Goal: Information Seeking & Learning: Learn about a topic

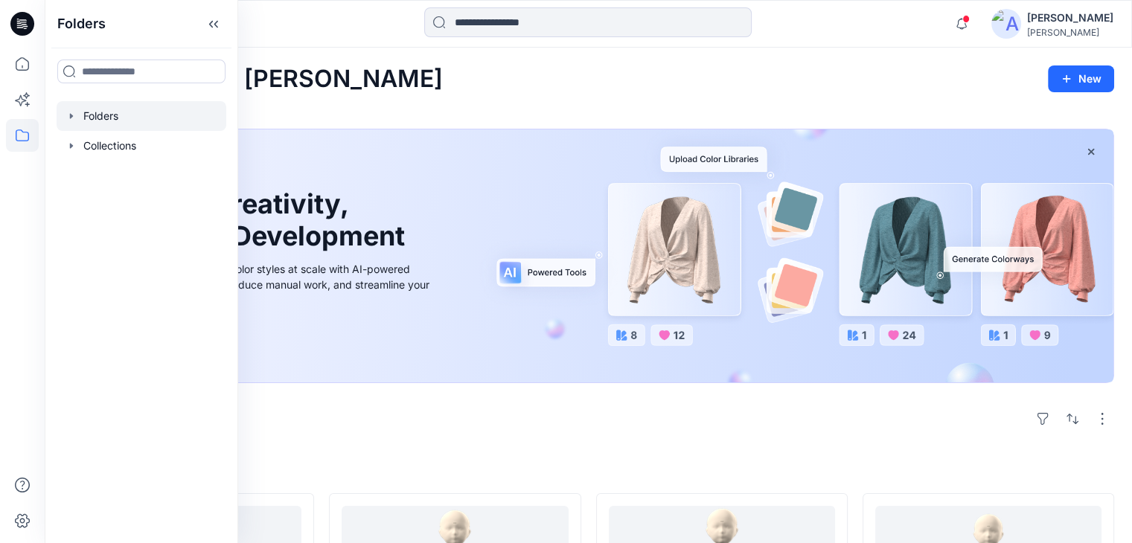
click at [106, 120] on div at bounding box center [142, 116] width 170 height 30
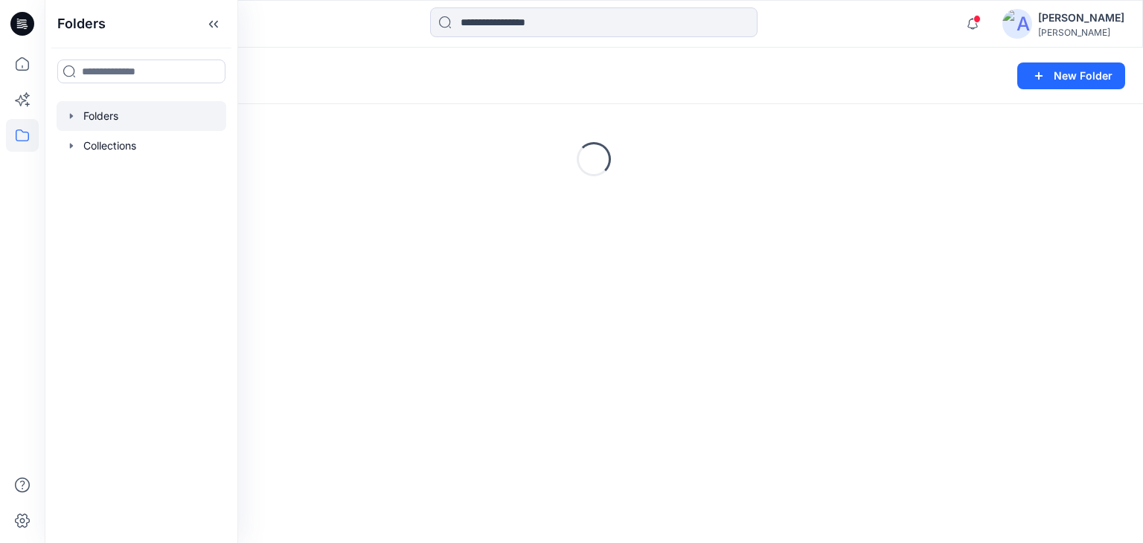
click at [444, 86] on div "Folders" at bounding box center [535, 75] width 946 height 21
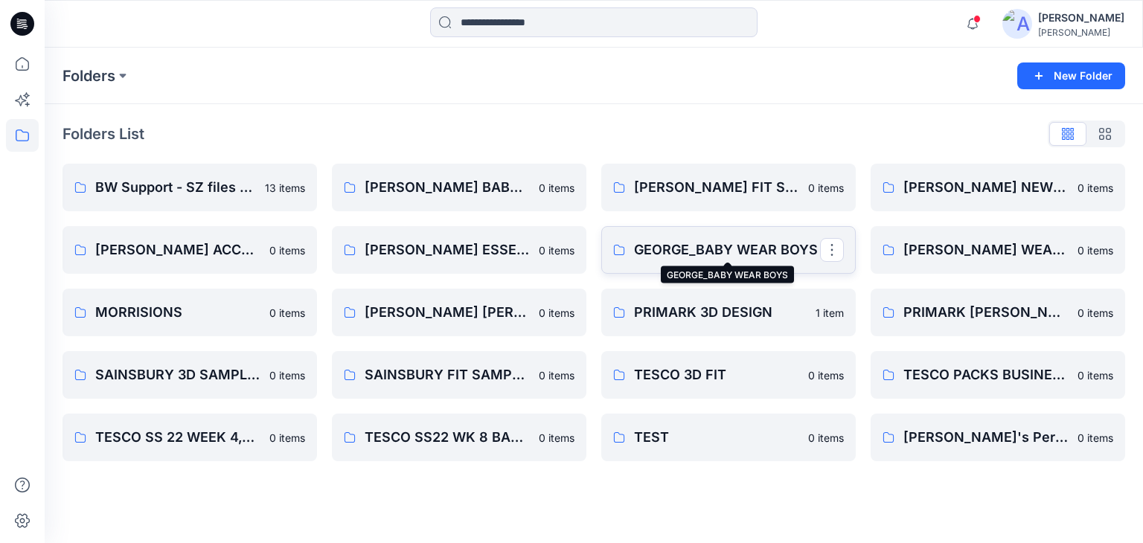
click at [693, 242] on p "GEORGE_BABY WEAR BOYS" at bounding box center [727, 250] width 186 height 21
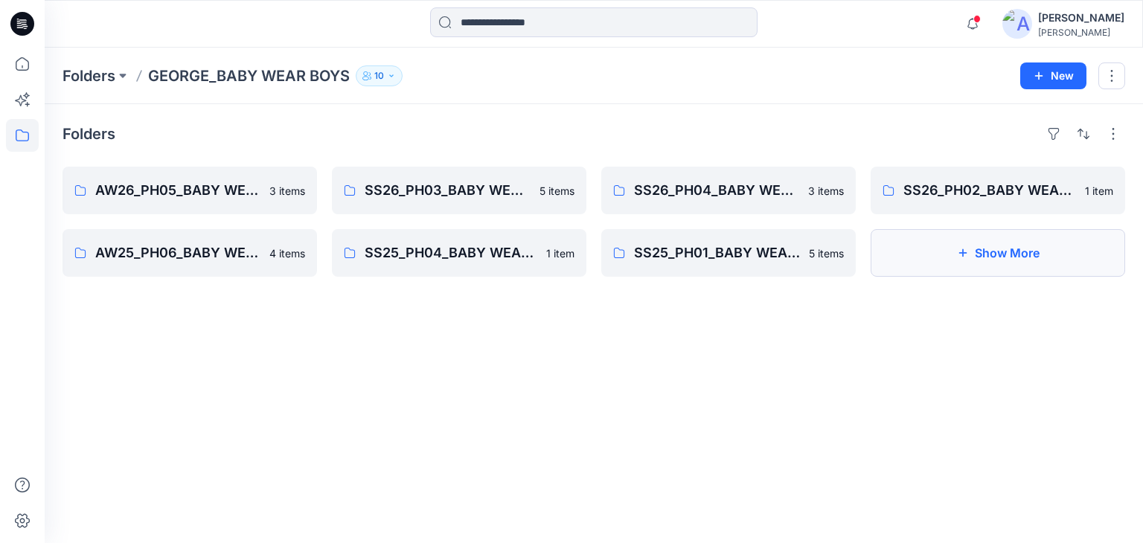
click at [988, 245] on button "Show More" at bounding box center [997, 253] width 254 height 48
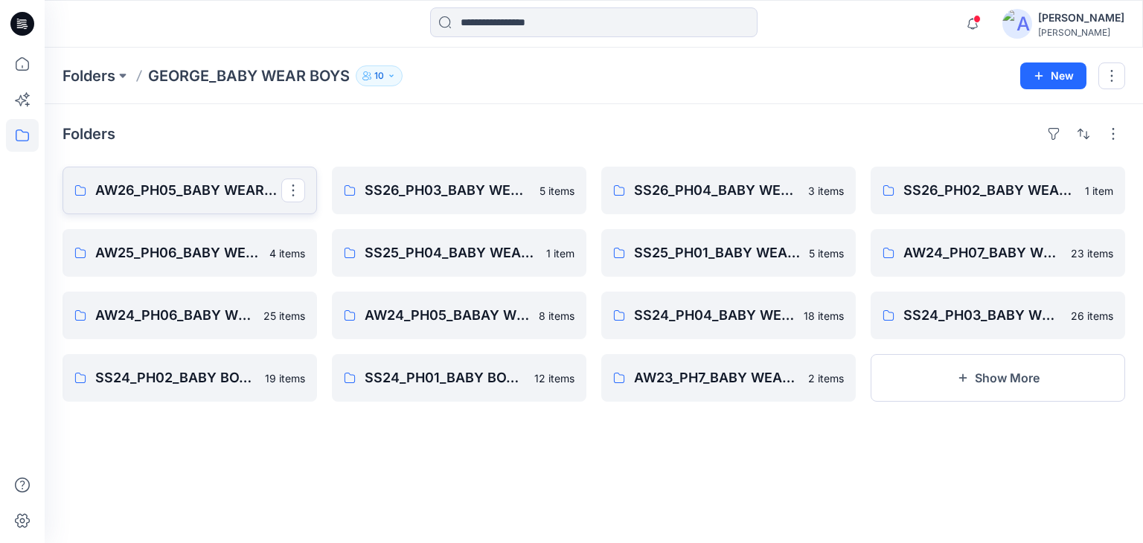
click at [211, 176] on link "AW26_PH05_BABY WEAR_BOYS" at bounding box center [189, 191] width 254 height 48
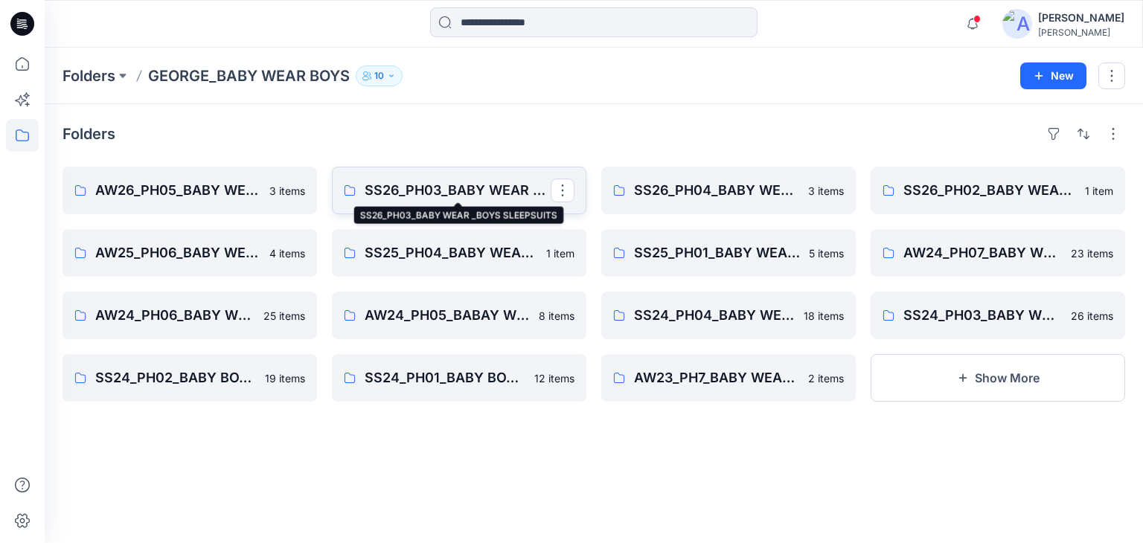
click at [409, 187] on p "SS26_PH03_BABY WEAR _BOYS SLEEPSUITS" at bounding box center [458, 190] width 186 height 21
click at [512, 189] on p "SS26_PH03_BABY WEAR _BOYS SLEEPSUITS" at bounding box center [458, 190] width 186 height 21
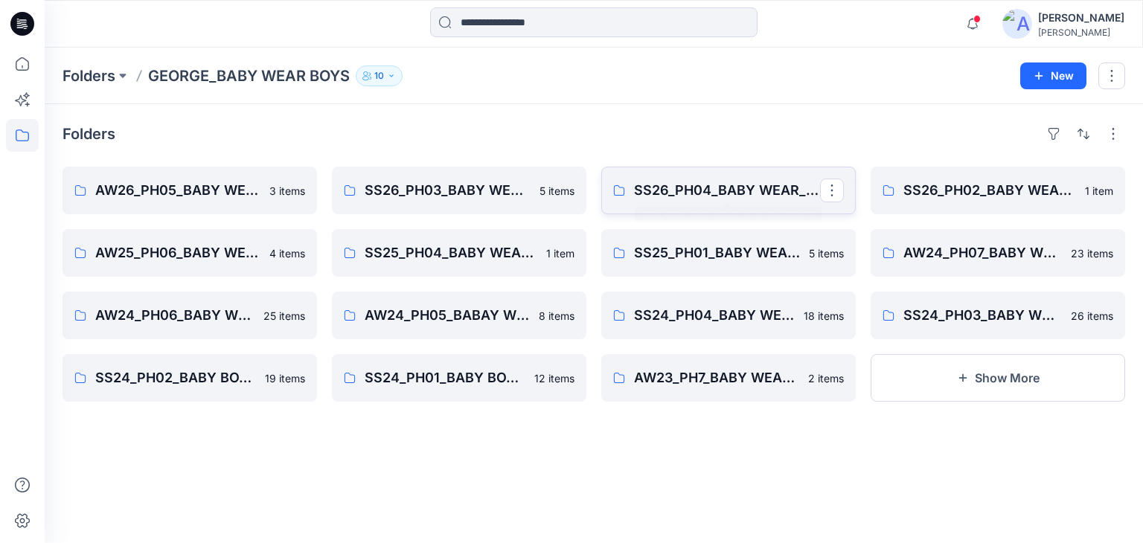
click at [723, 185] on p "SS26_PH04_BABY WEAR_BOYS SLEEPSUITS" at bounding box center [727, 190] width 186 height 21
click at [946, 198] on p "SS26_PH02_BABY WEAR_BOYS _SLEEPSUIST" at bounding box center [996, 190] width 186 height 21
click at [208, 269] on link "AW25_PH06_BABY WEAR_BOYS 4 items" at bounding box center [189, 253] width 254 height 48
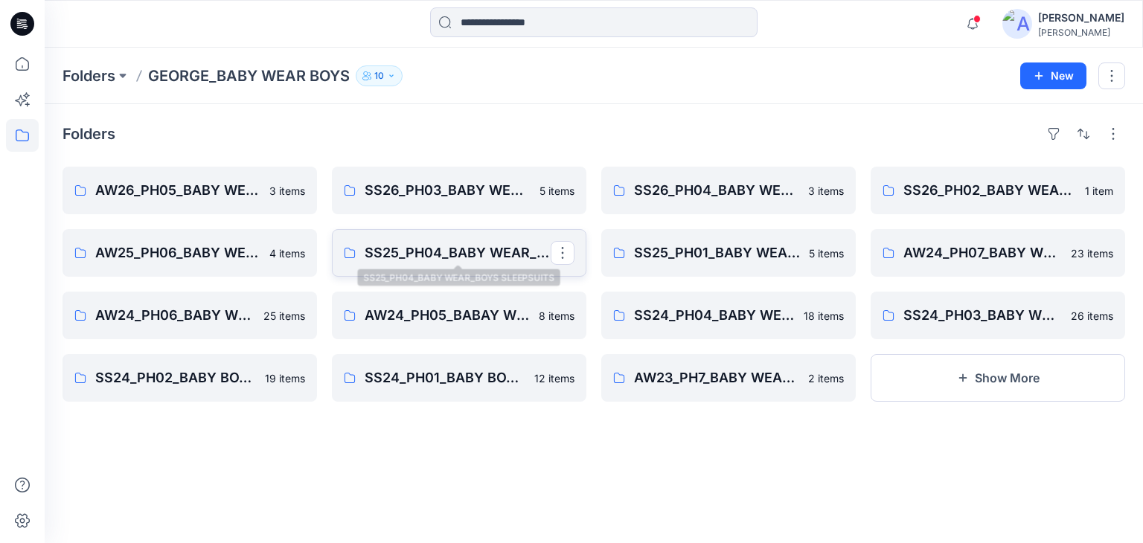
click at [397, 254] on p "SS25_PH04_BABY WEAR_BOYS SLEEPSUITS" at bounding box center [458, 253] width 186 height 21
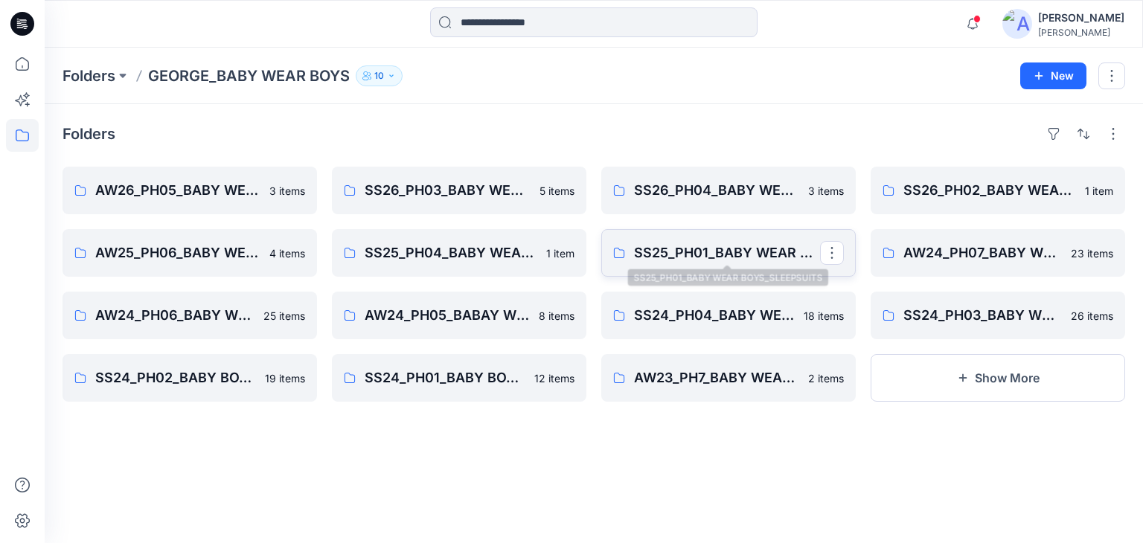
click at [699, 257] on p "SS25_PH01_BABY WEAR BOYS_SLEEPSUITS" at bounding box center [727, 253] width 186 height 21
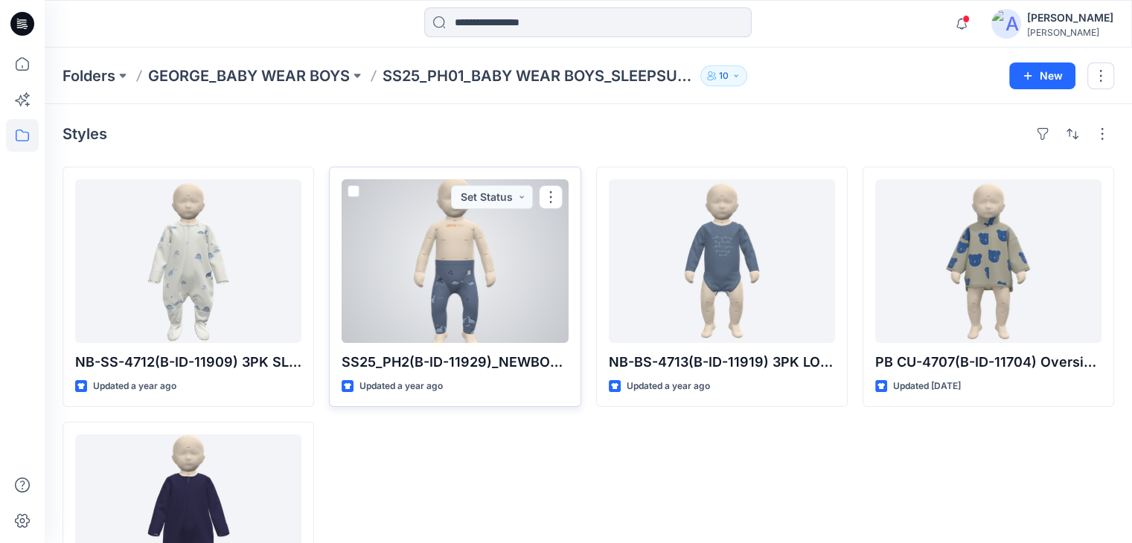
click at [452, 269] on div at bounding box center [454, 261] width 226 height 164
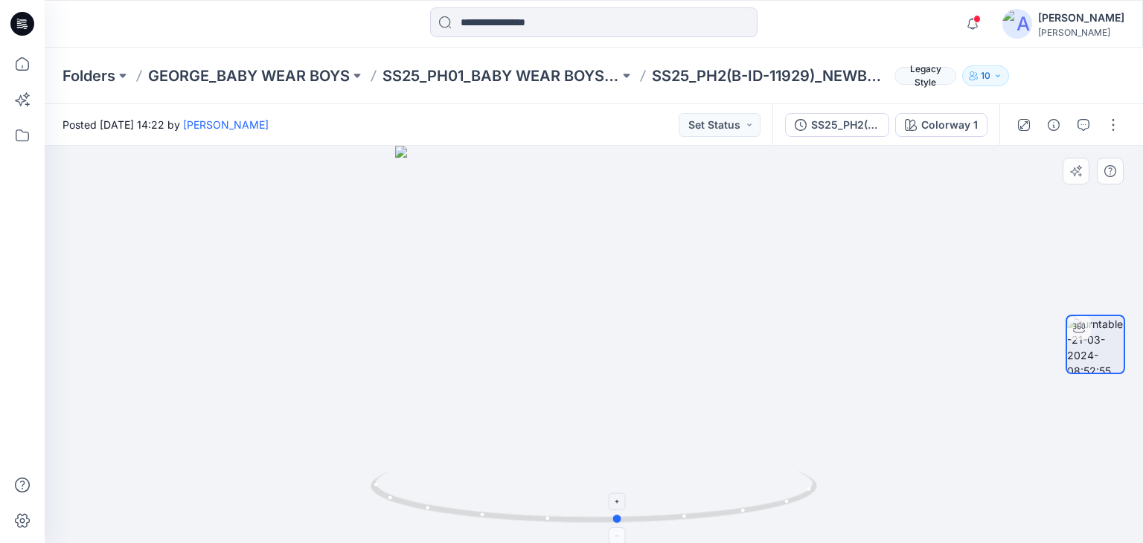
drag, startPoint x: 602, startPoint y: 527, endPoint x: 626, endPoint y: 513, distance: 28.3
click at [626, 513] on icon at bounding box center [595, 499] width 450 height 56
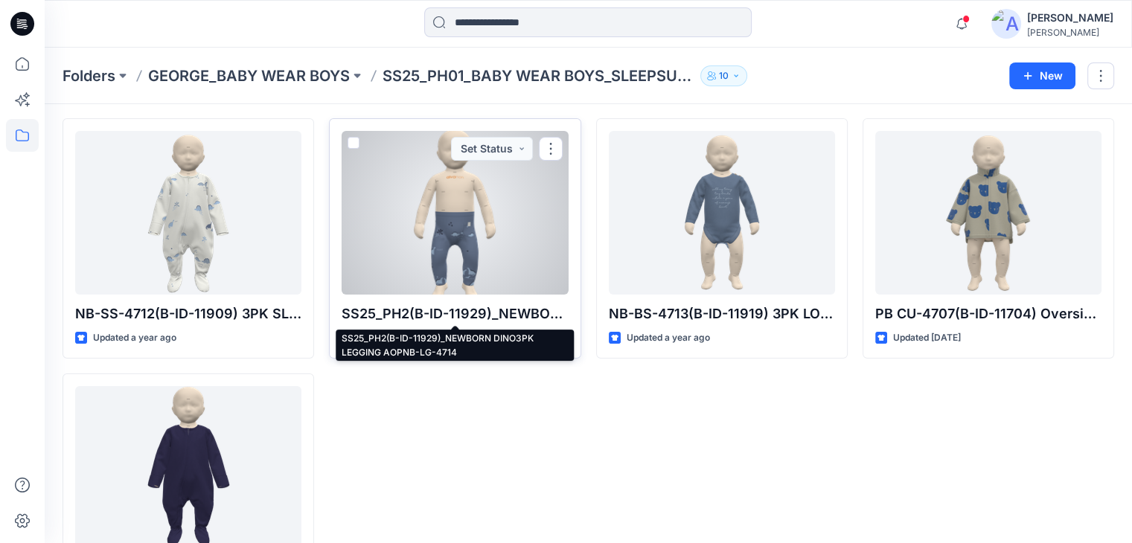
scroll to position [74, 0]
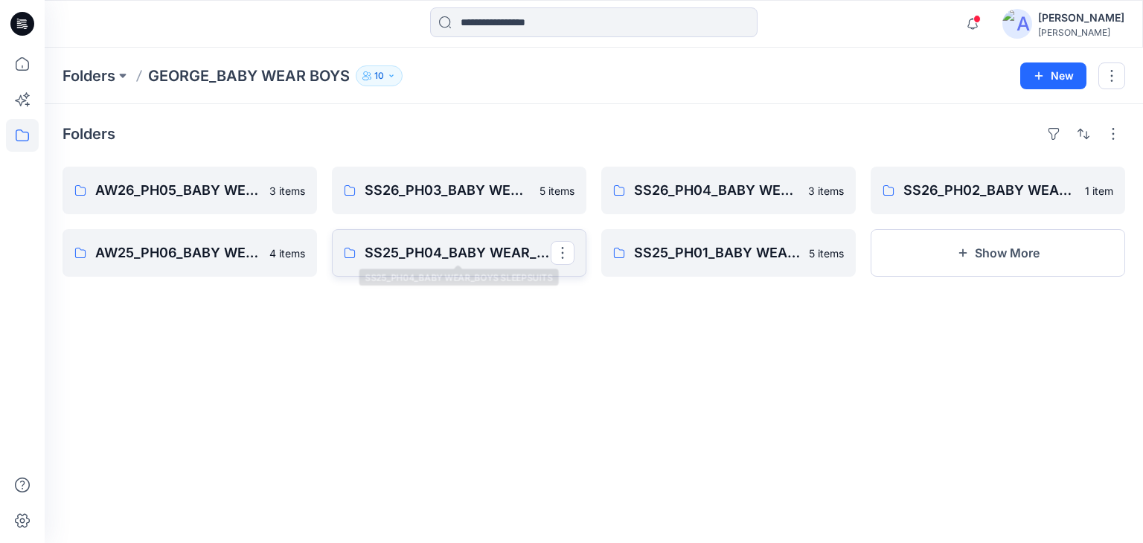
click at [430, 263] on p "SS25_PH04_BABY WEAR_BOYS SLEEPSUITS" at bounding box center [458, 253] width 186 height 21
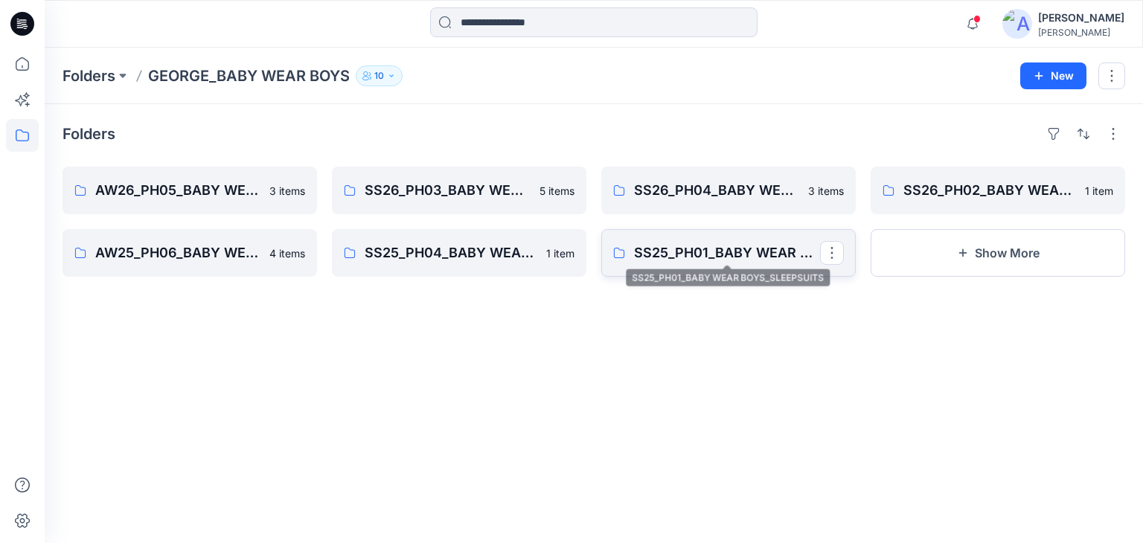
click at [712, 251] on p "SS25_PH01_BABY WEAR BOYS_SLEEPSUITS" at bounding box center [727, 253] width 186 height 21
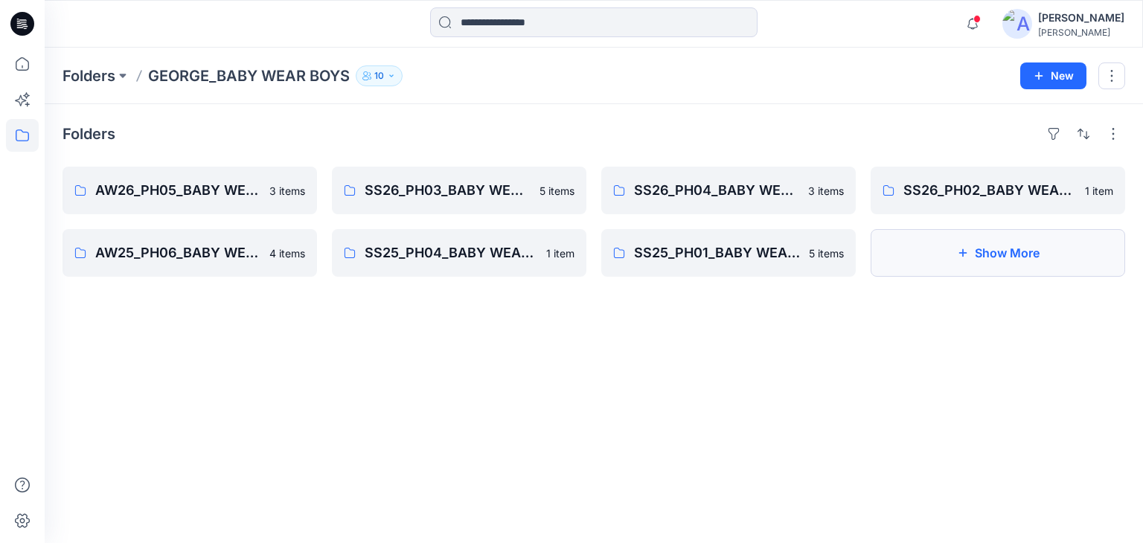
click at [986, 251] on button "Show More" at bounding box center [997, 253] width 254 height 48
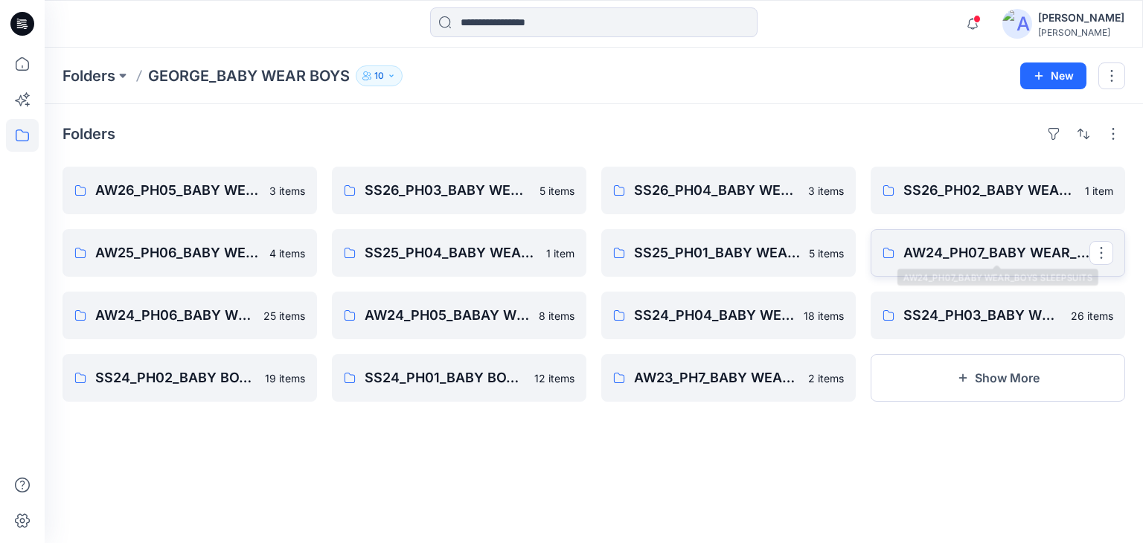
click at [961, 260] on p "AW24_PH07_BABY WEAR_BOYS SLEEPSUITS" at bounding box center [996, 253] width 186 height 21
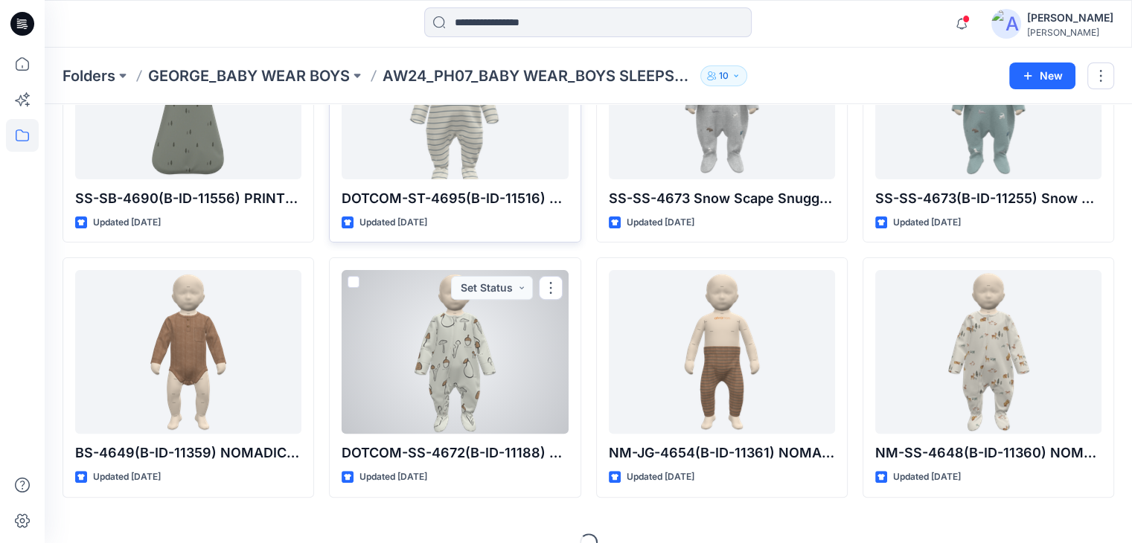
scroll to position [443, 0]
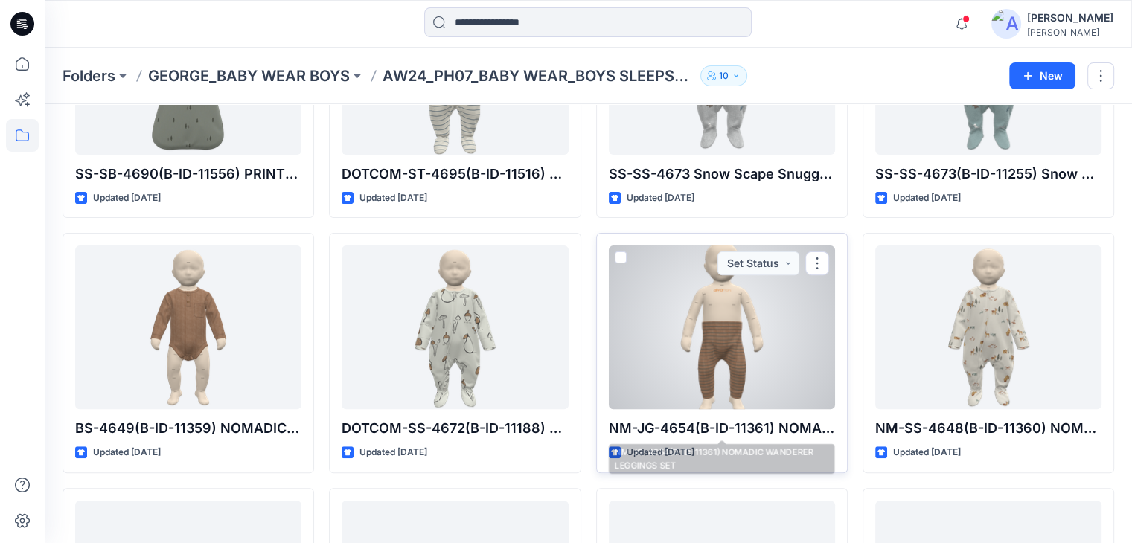
click at [708, 354] on div at bounding box center [722, 327] width 226 height 164
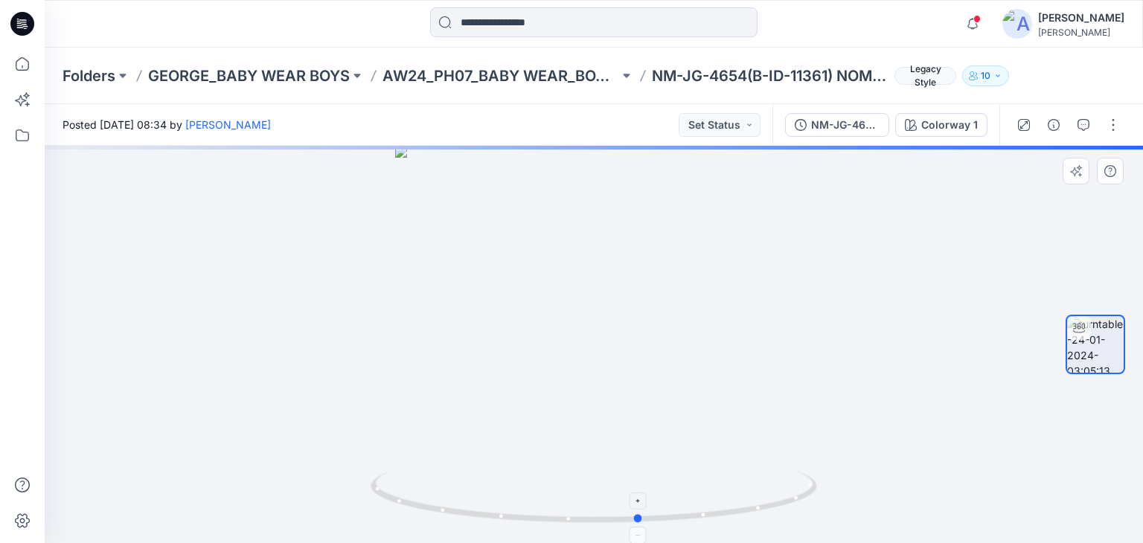
drag, startPoint x: 601, startPoint y: 524, endPoint x: 647, endPoint y: 527, distance: 46.2
click at [647, 527] on div at bounding box center [594, 344] width 1098 height 397
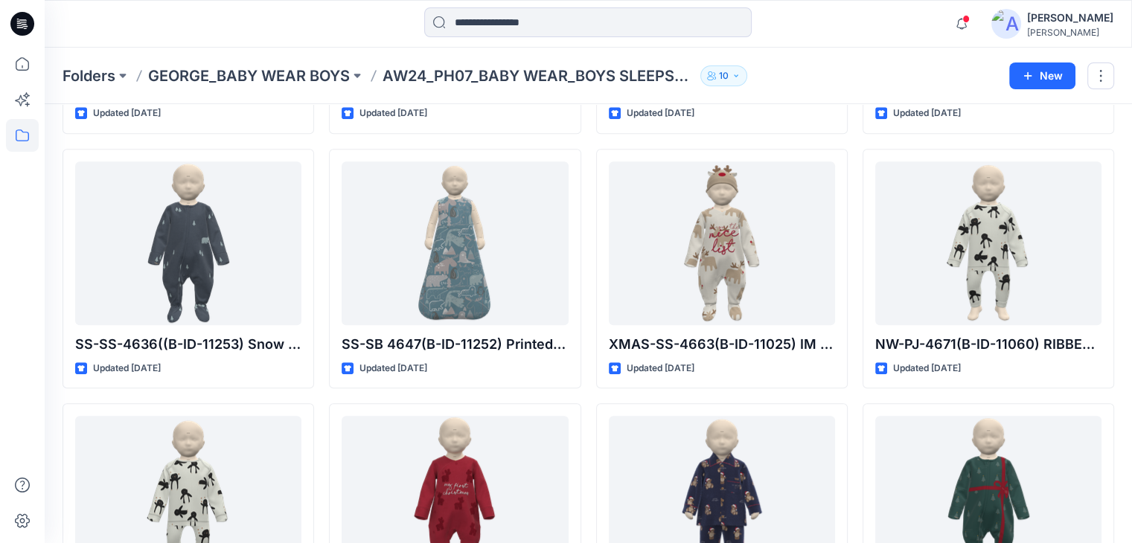
scroll to position [782, 0]
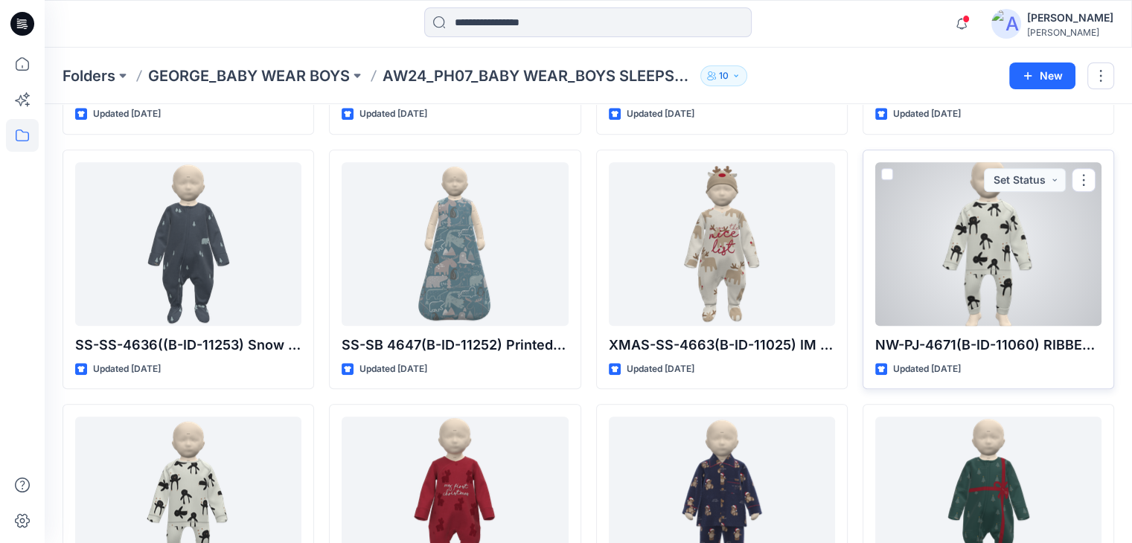
click at [1024, 266] on div at bounding box center [988, 244] width 226 height 164
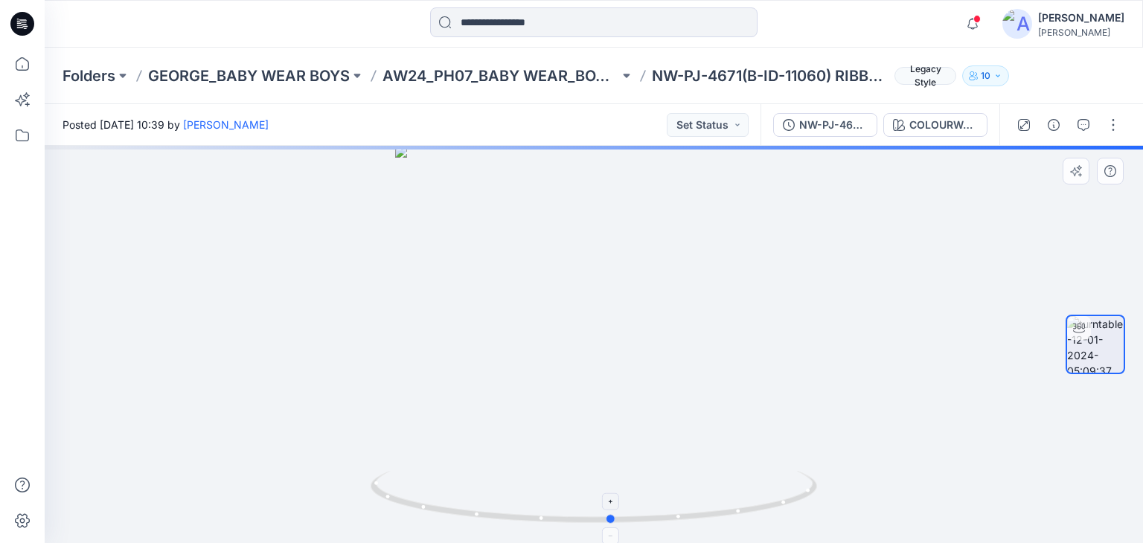
drag, startPoint x: 599, startPoint y: 521, endPoint x: 617, endPoint y: 523, distance: 17.9
click at [617, 523] on icon at bounding box center [595, 499] width 450 height 56
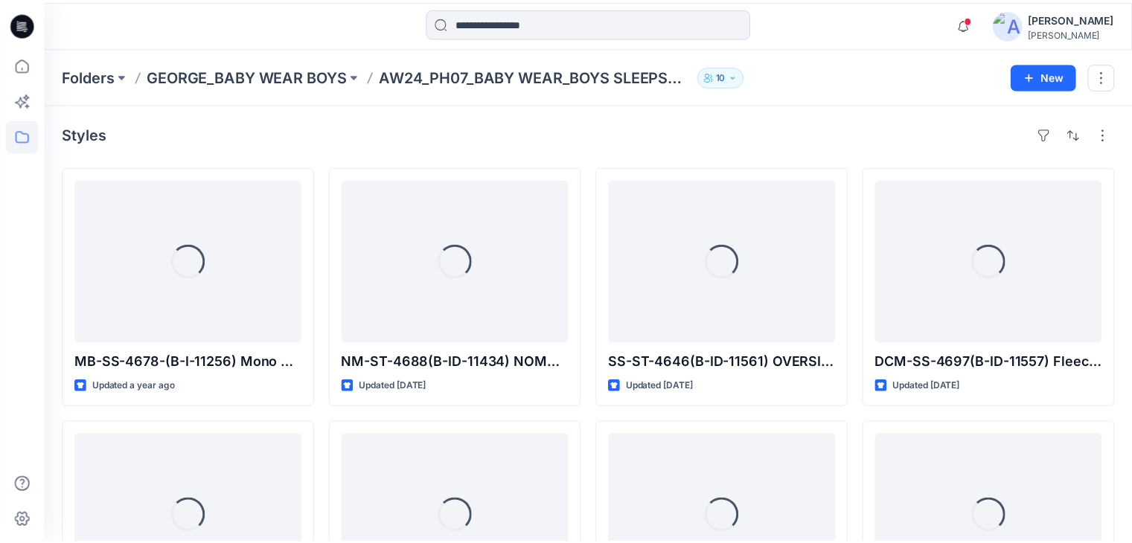
scroll to position [782, 0]
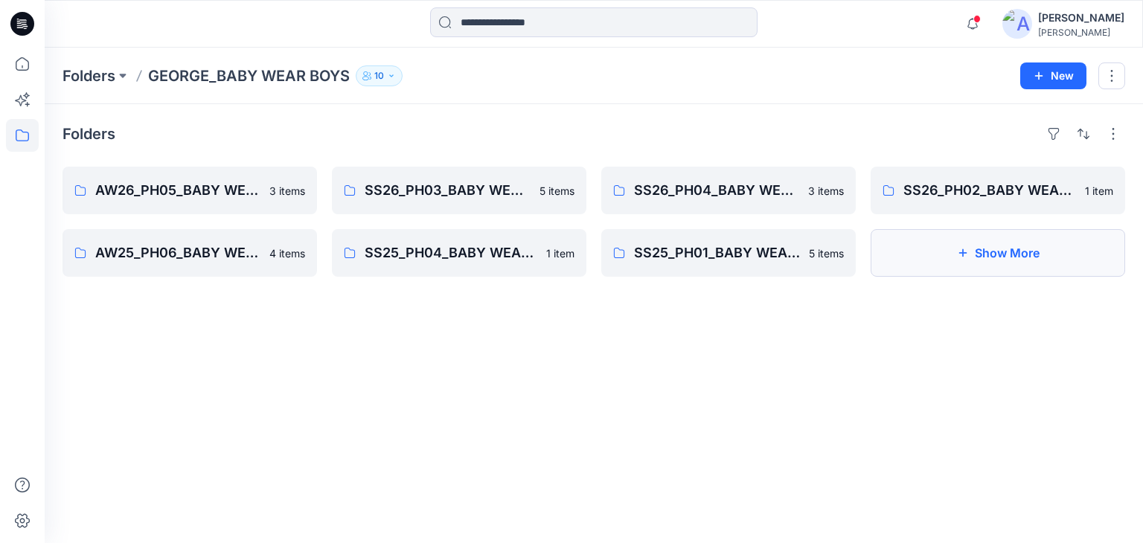
click at [980, 239] on button "Show More" at bounding box center [997, 253] width 254 height 48
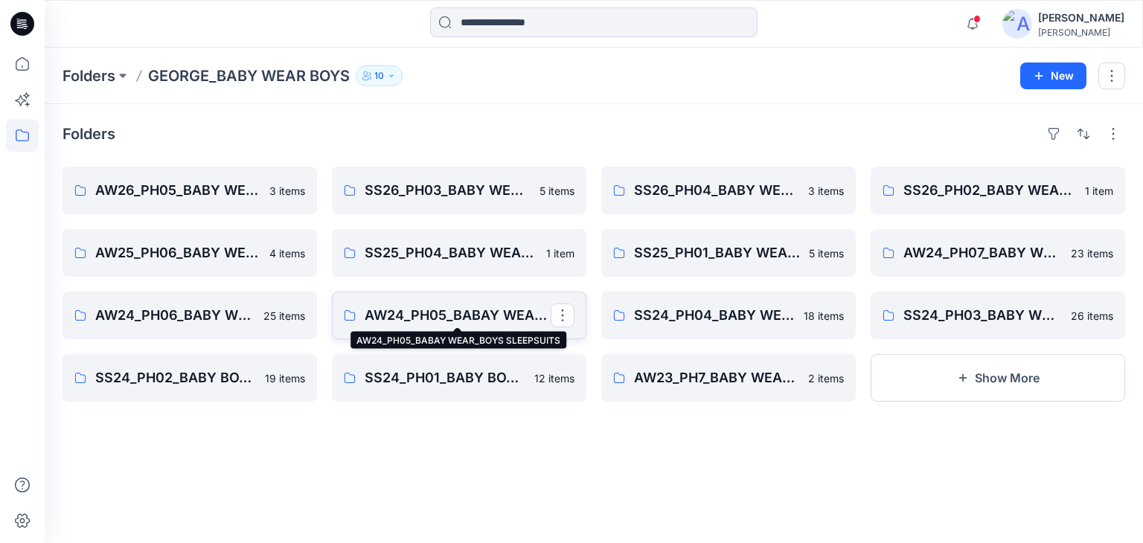
click at [466, 313] on p "AW24_PH05_BABAY WEAR_BOYS SLEEPSUITS" at bounding box center [458, 315] width 186 height 21
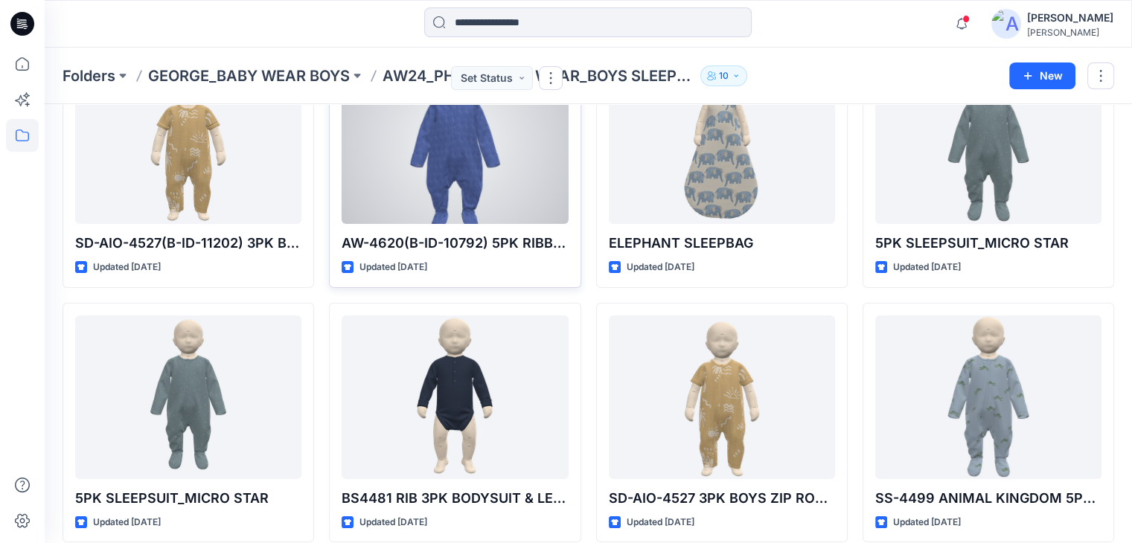
scroll to position [135, 0]
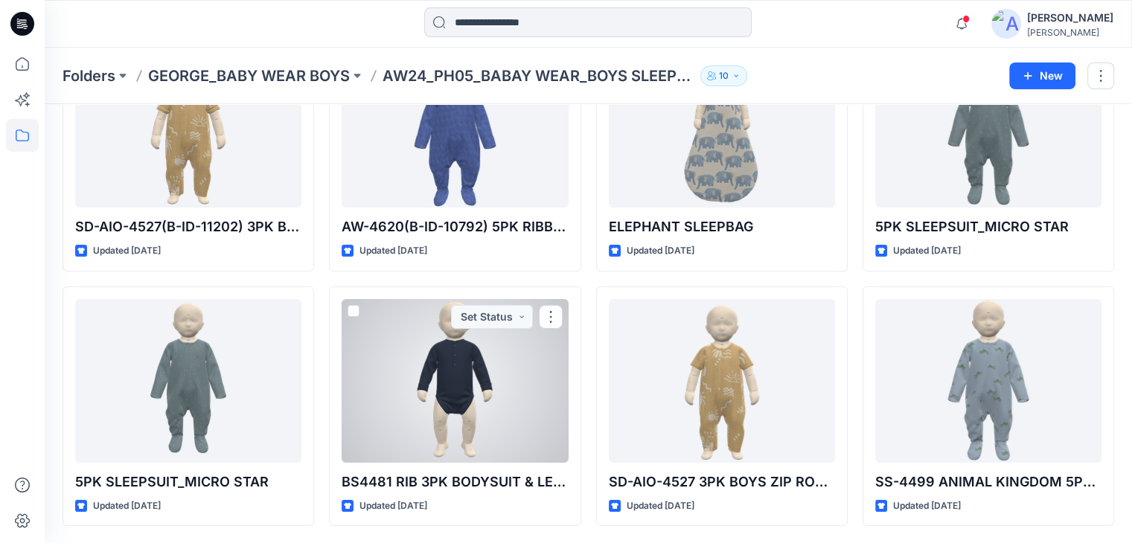
click at [479, 402] on div at bounding box center [454, 381] width 226 height 164
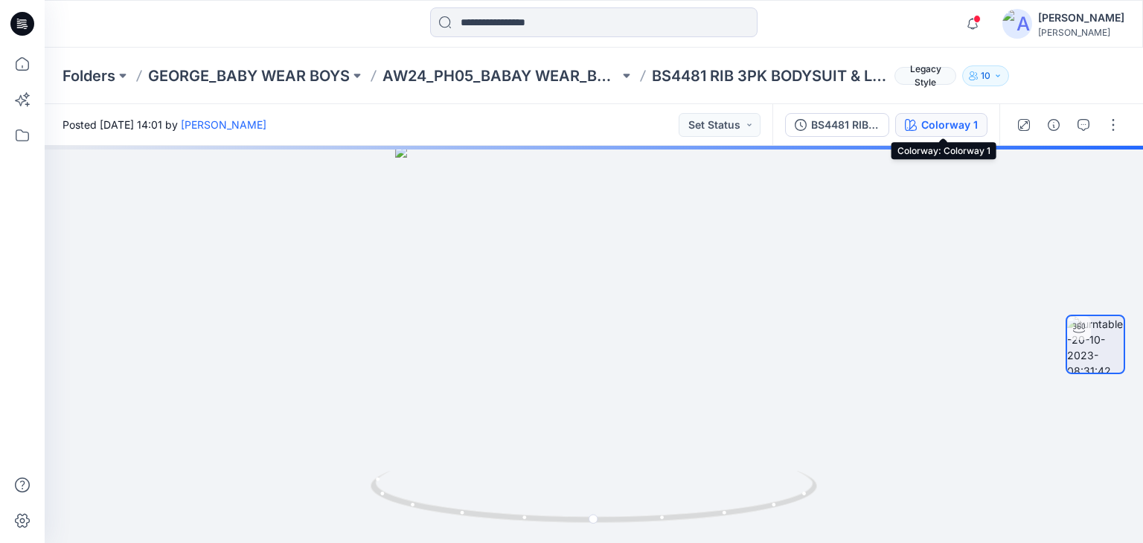
click at [937, 126] on div "Colorway 1" at bounding box center [949, 125] width 57 height 16
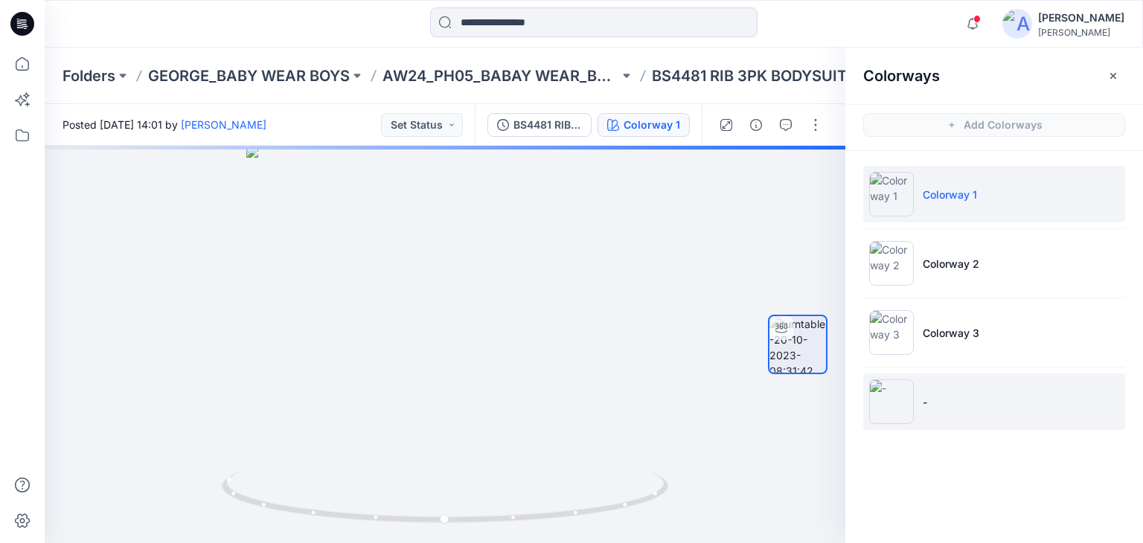
click at [925, 403] on p "-" at bounding box center [924, 402] width 4 height 16
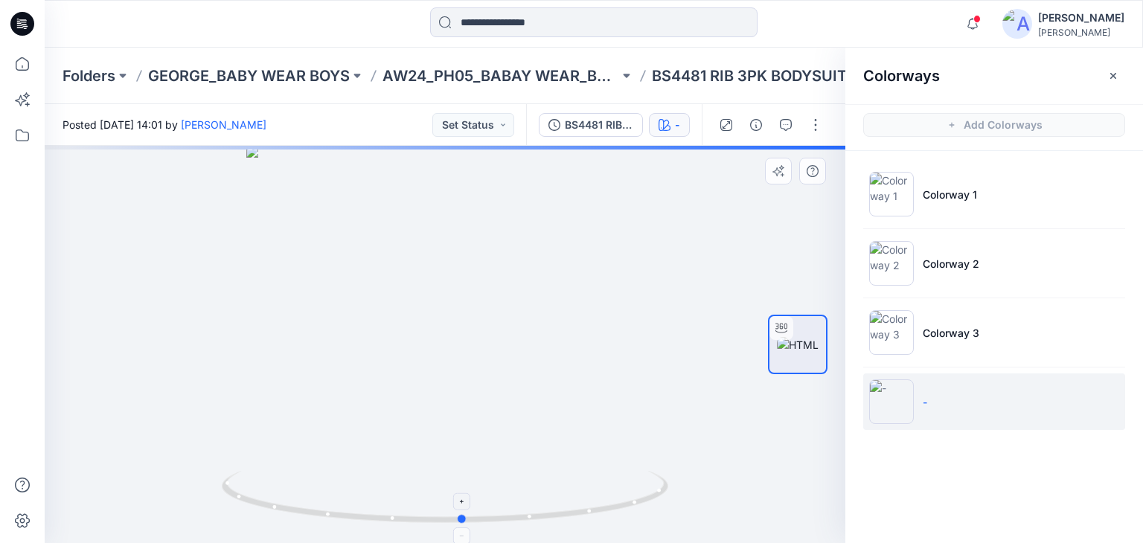
drag, startPoint x: 455, startPoint y: 525, endPoint x: 473, endPoint y: 510, distance: 23.2
click at [473, 510] on icon at bounding box center [447, 499] width 450 height 56
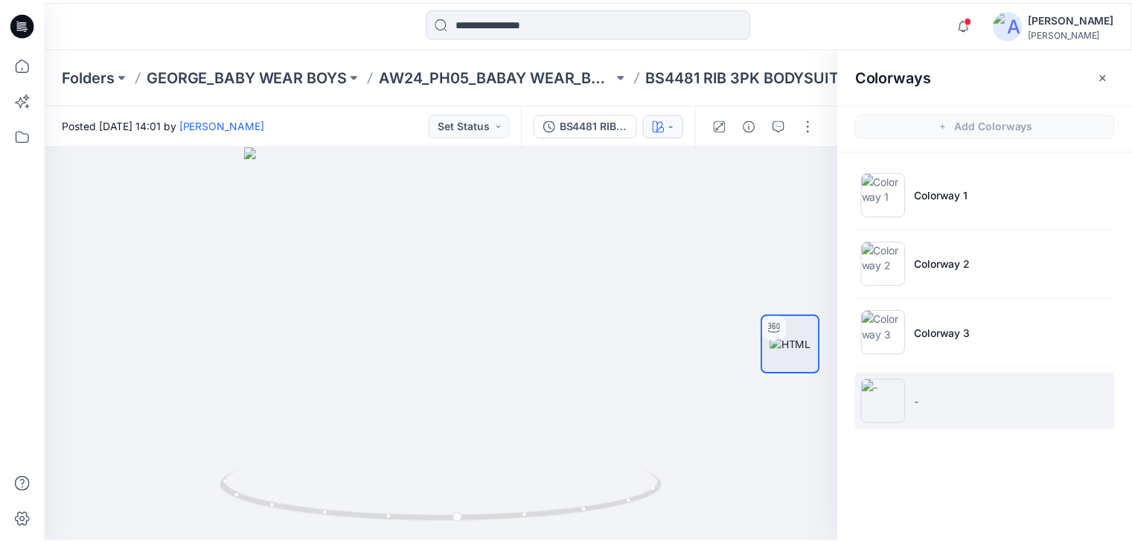
scroll to position [135, 0]
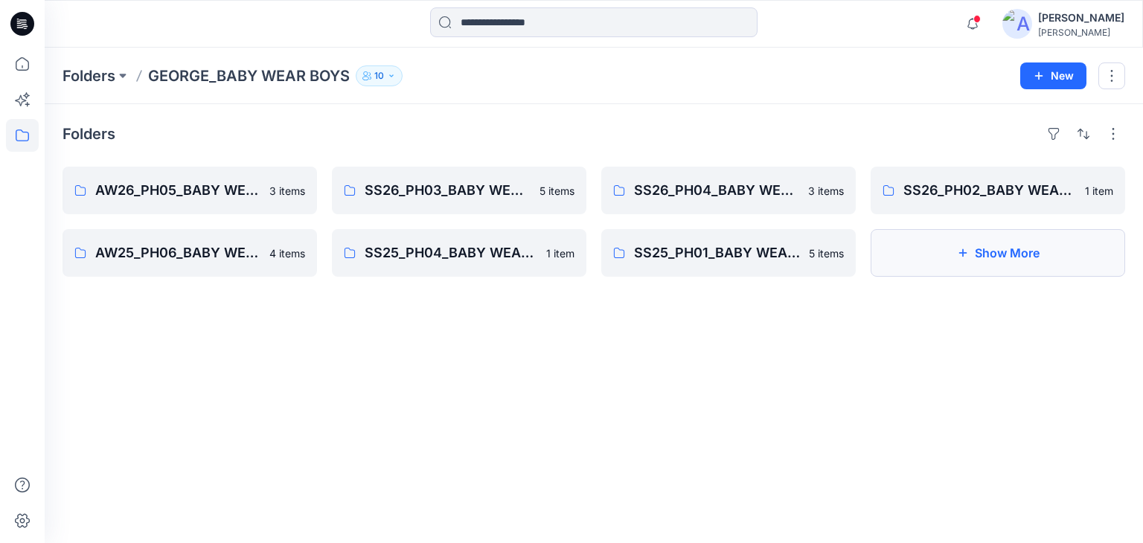
click at [1015, 243] on button "Show More" at bounding box center [997, 253] width 254 height 48
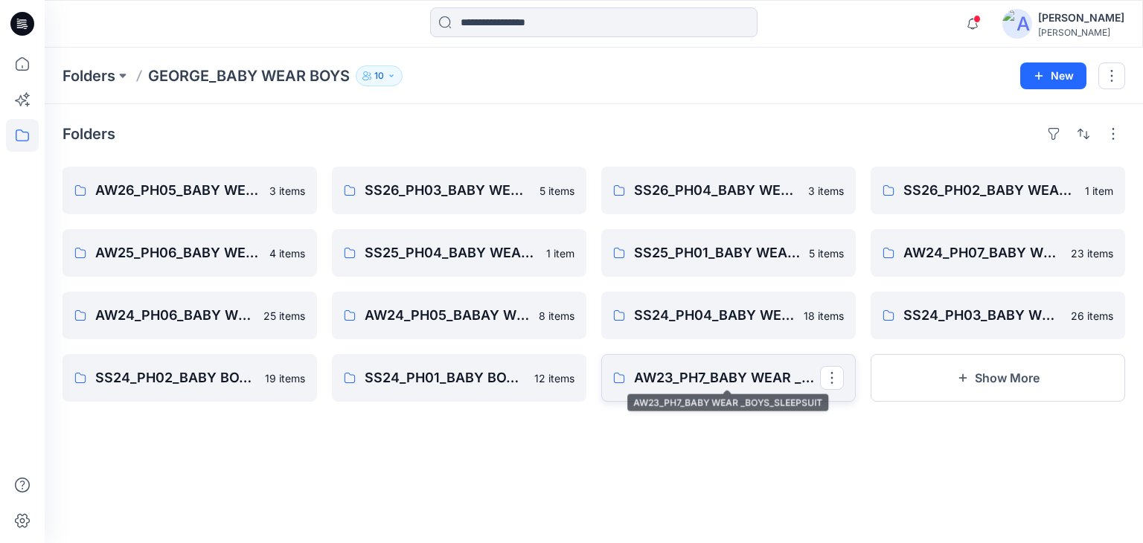
click at [737, 385] on p "AW23_PH7_BABY WEAR _BOYS_SLEEPSUIT" at bounding box center [727, 377] width 186 height 21
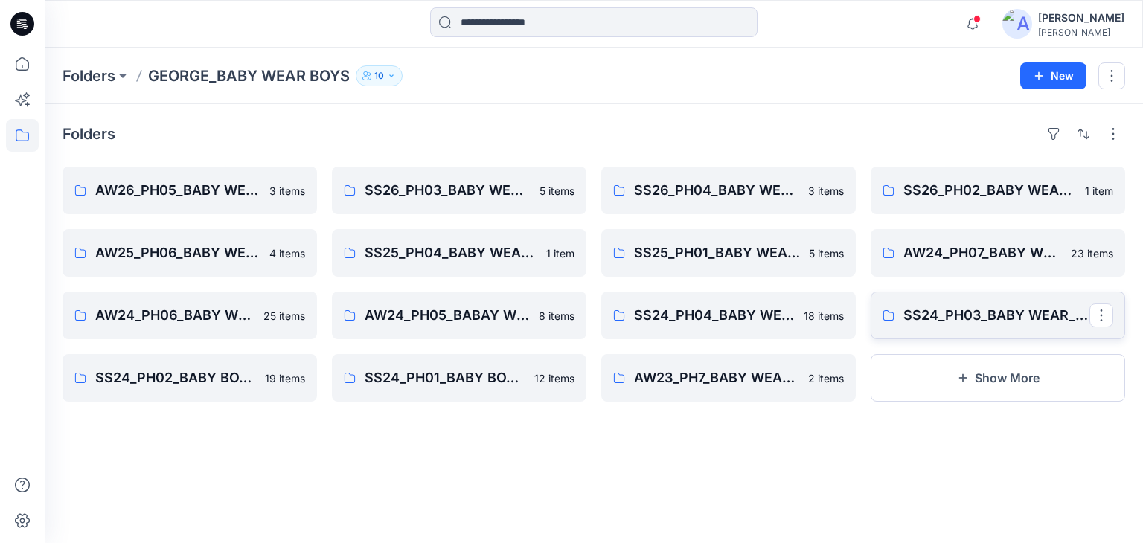
click at [943, 328] on link "SS24_PH03_BABY WEAR_BOYS SLEEPSUIT" at bounding box center [997, 316] width 254 height 48
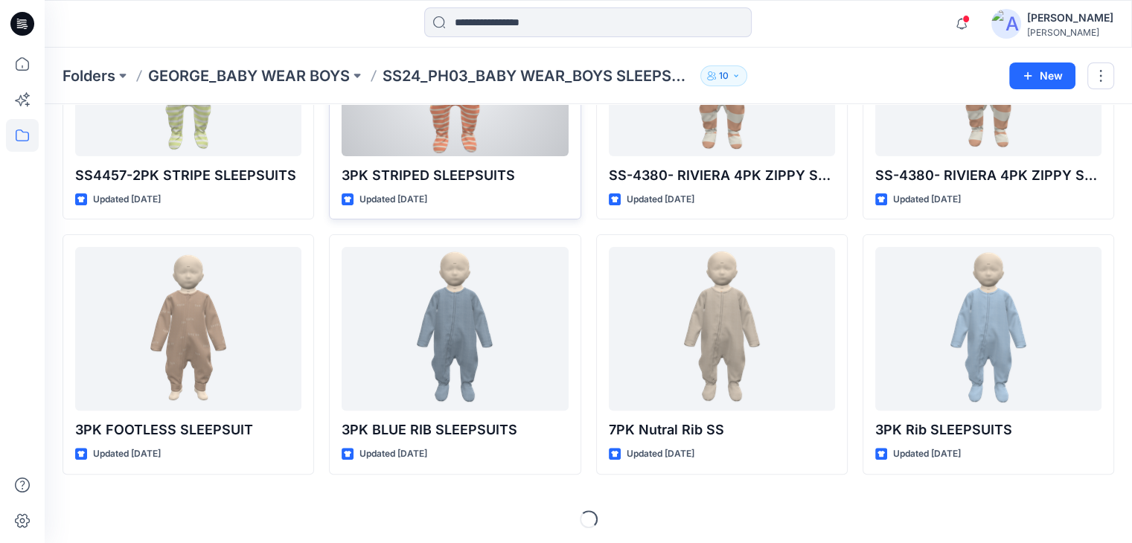
scroll to position [443, 0]
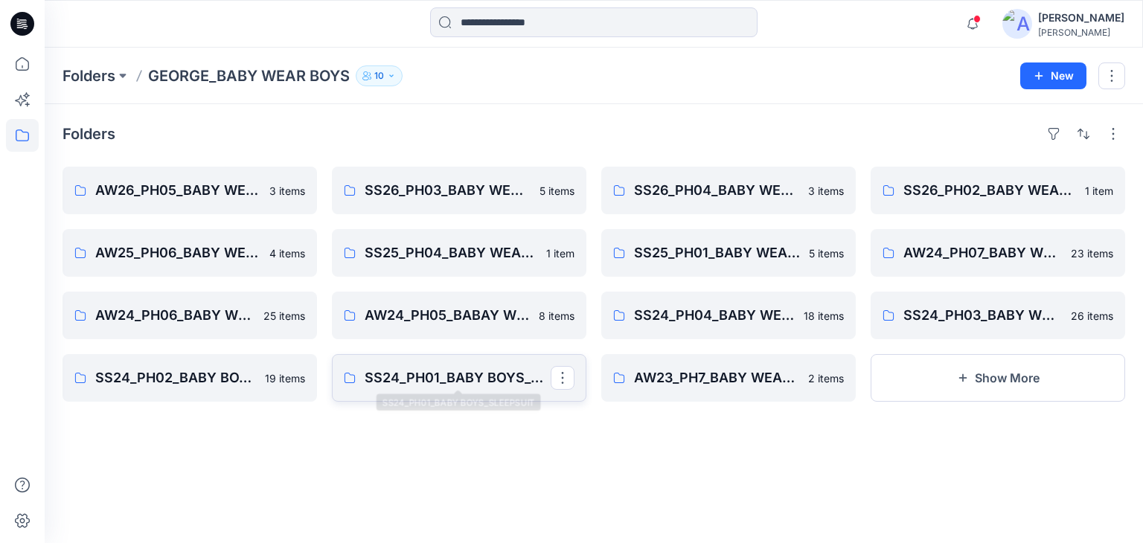
click at [475, 373] on p "SS24_PH01_BABY BOYS_SLEEPSUIT" at bounding box center [458, 377] width 186 height 21
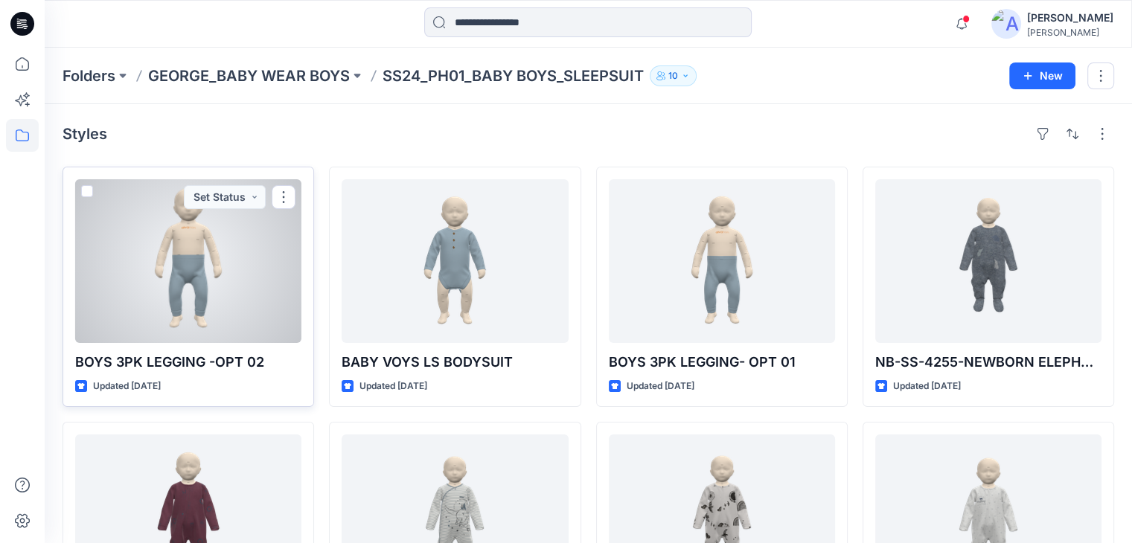
click at [203, 242] on div at bounding box center [188, 261] width 226 height 164
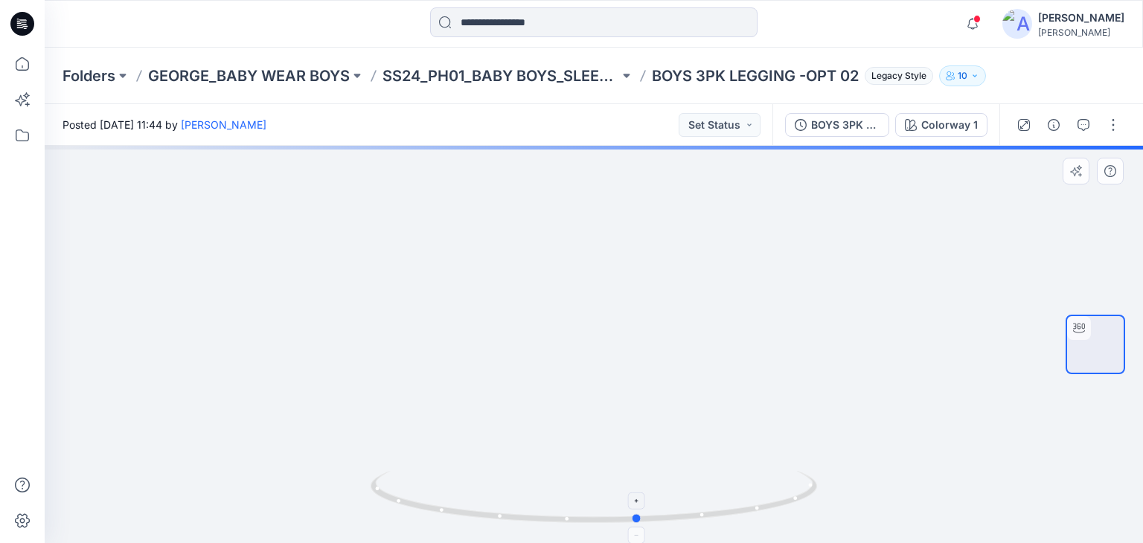
drag, startPoint x: 607, startPoint y: 520, endPoint x: 652, endPoint y: 505, distance: 47.1
click at [652, 505] on icon at bounding box center [595, 499] width 450 height 56
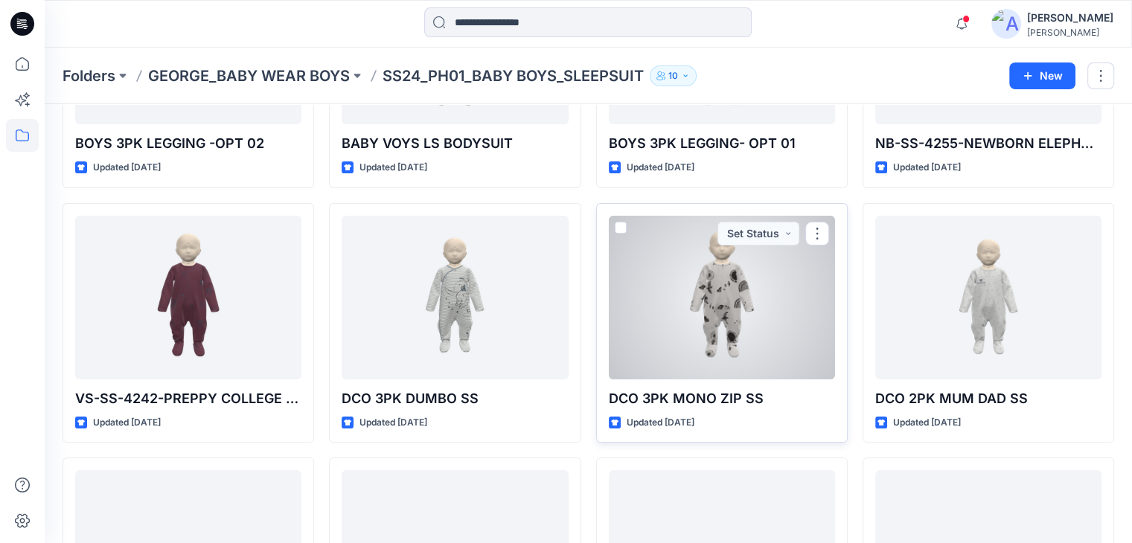
scroll to position [390, 0]
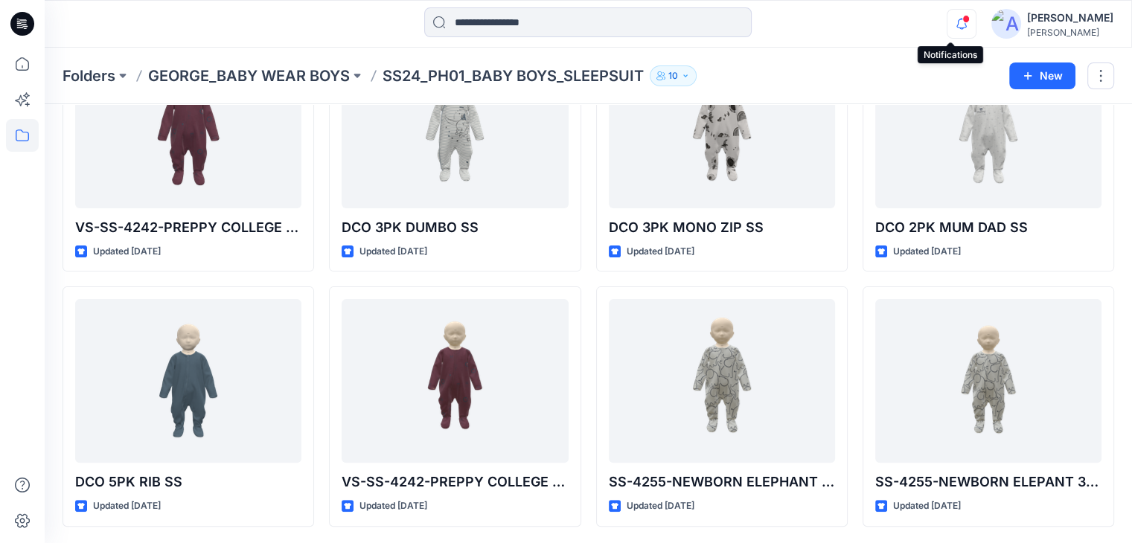
click at [947, 19] on icon "button" at bounding box center [961, 24] width 28 height 30
